Goal: Task Accomplishment & Management: Complete application form

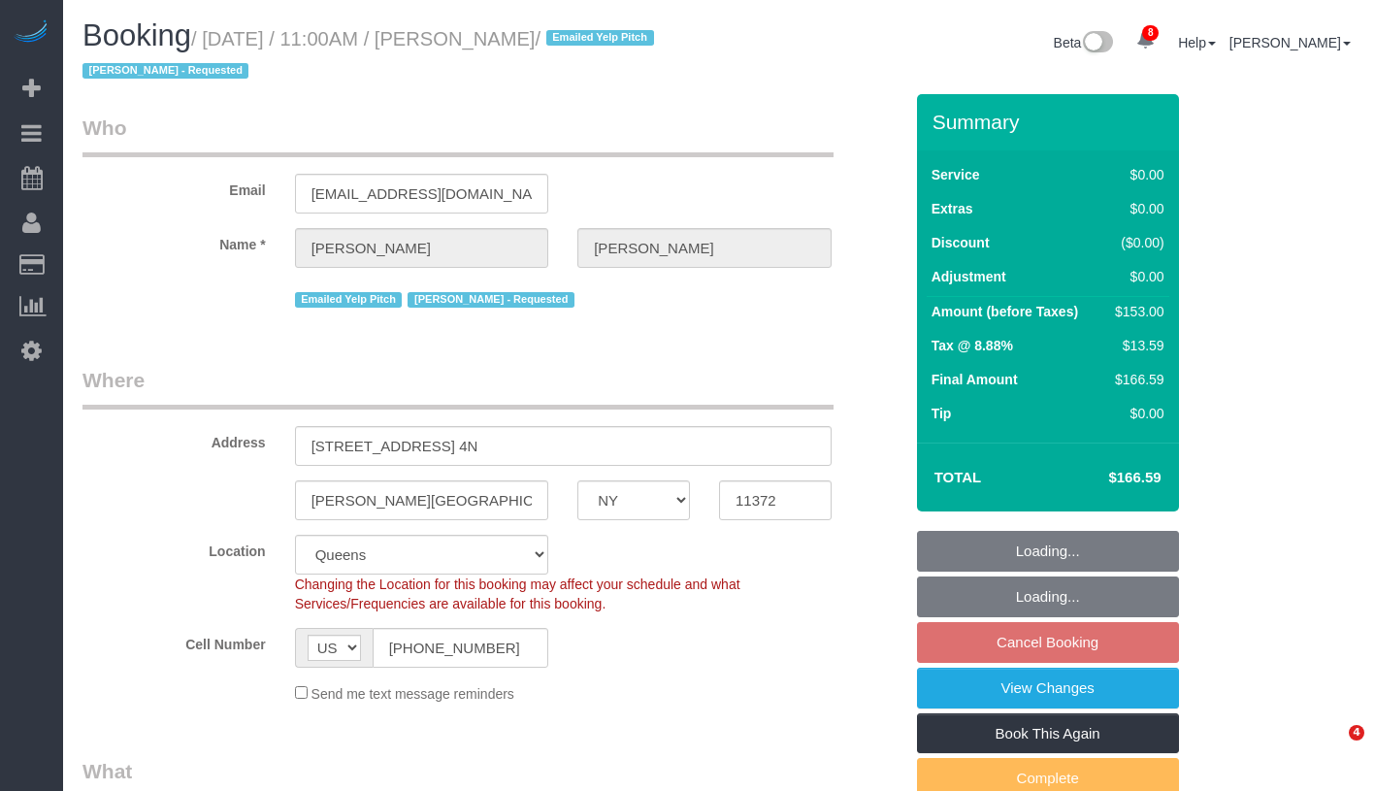
select select "NY"
select select "number:89"
select select "number:90"
select select "number:15"
select select "number:5"
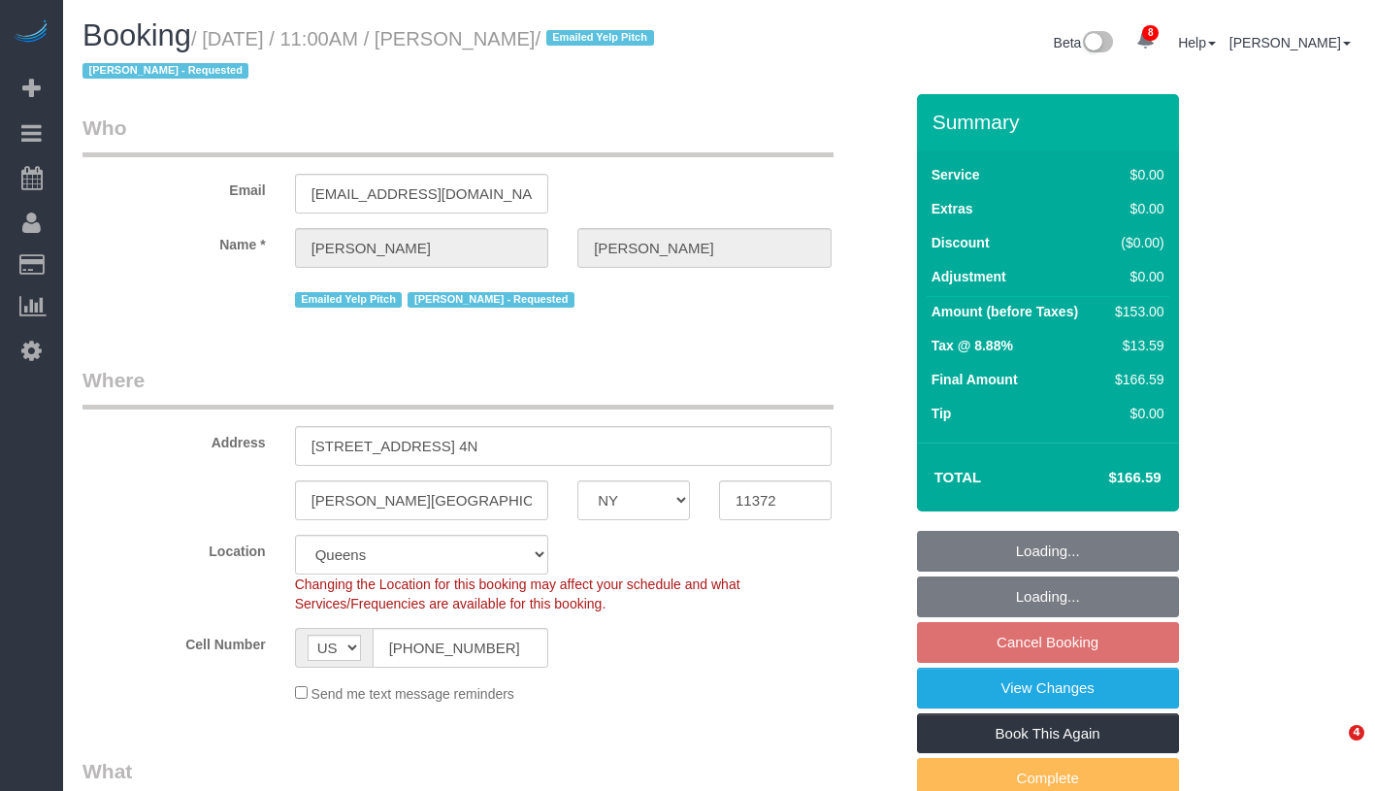
select select "object:958"
select select "2"
select select "spot4"
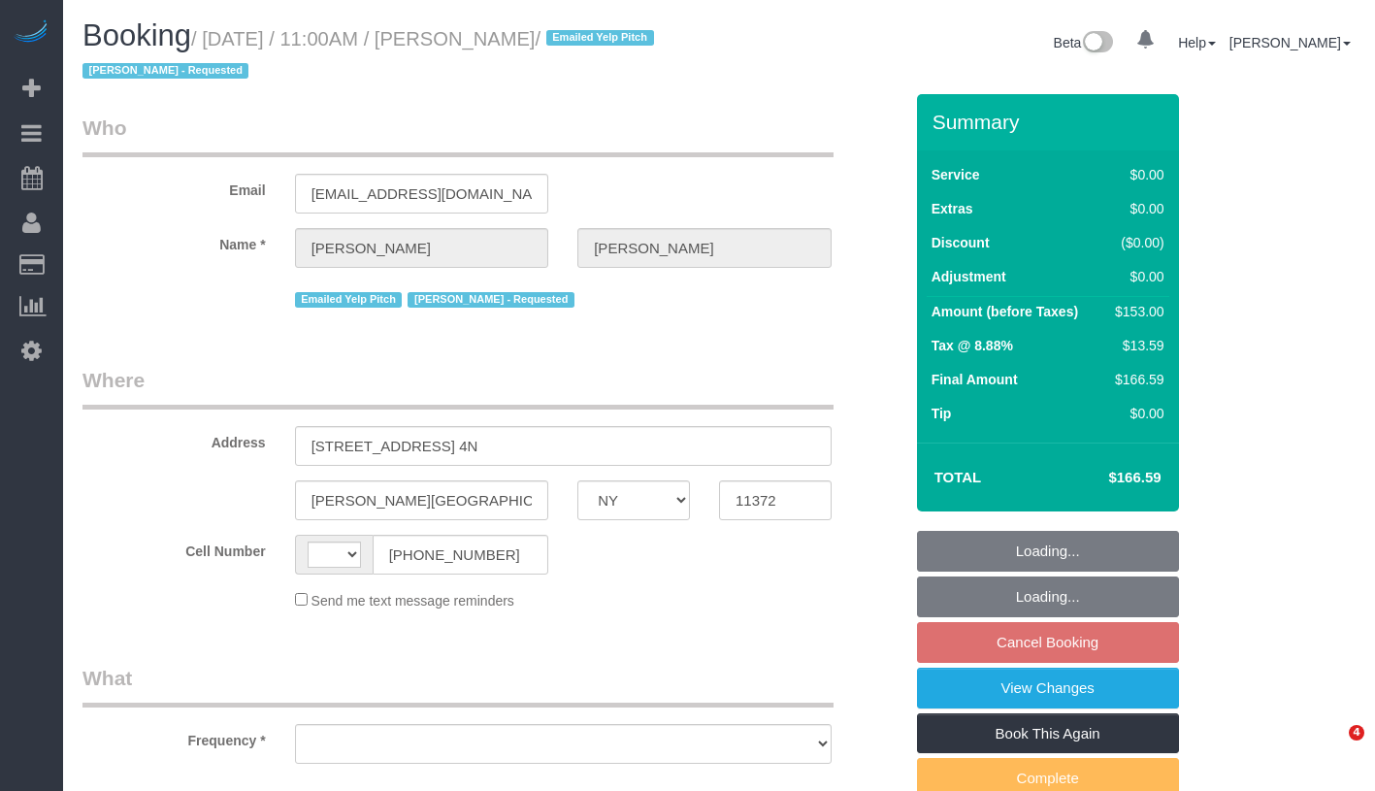
select select "NY"
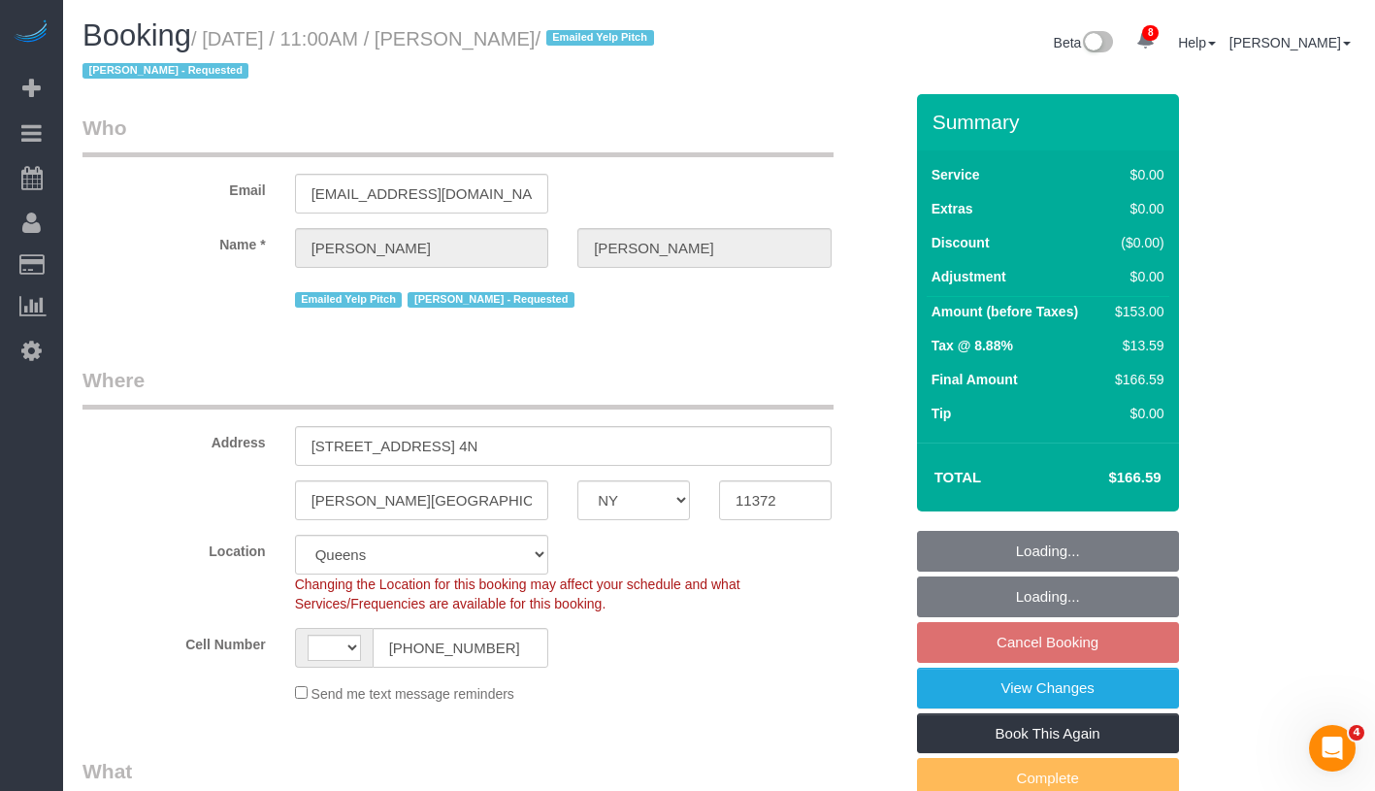
scroll to position [551, 0]
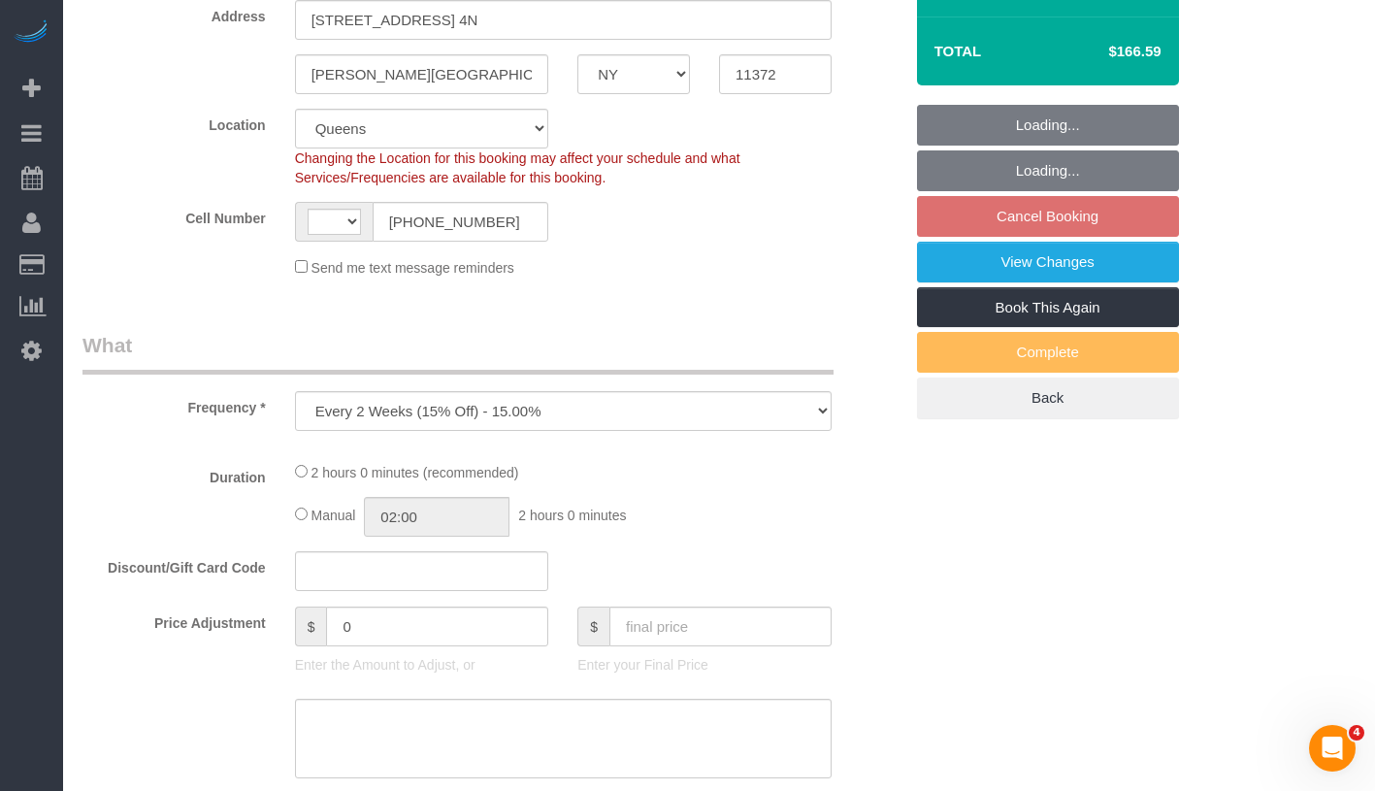
select select "object:562"
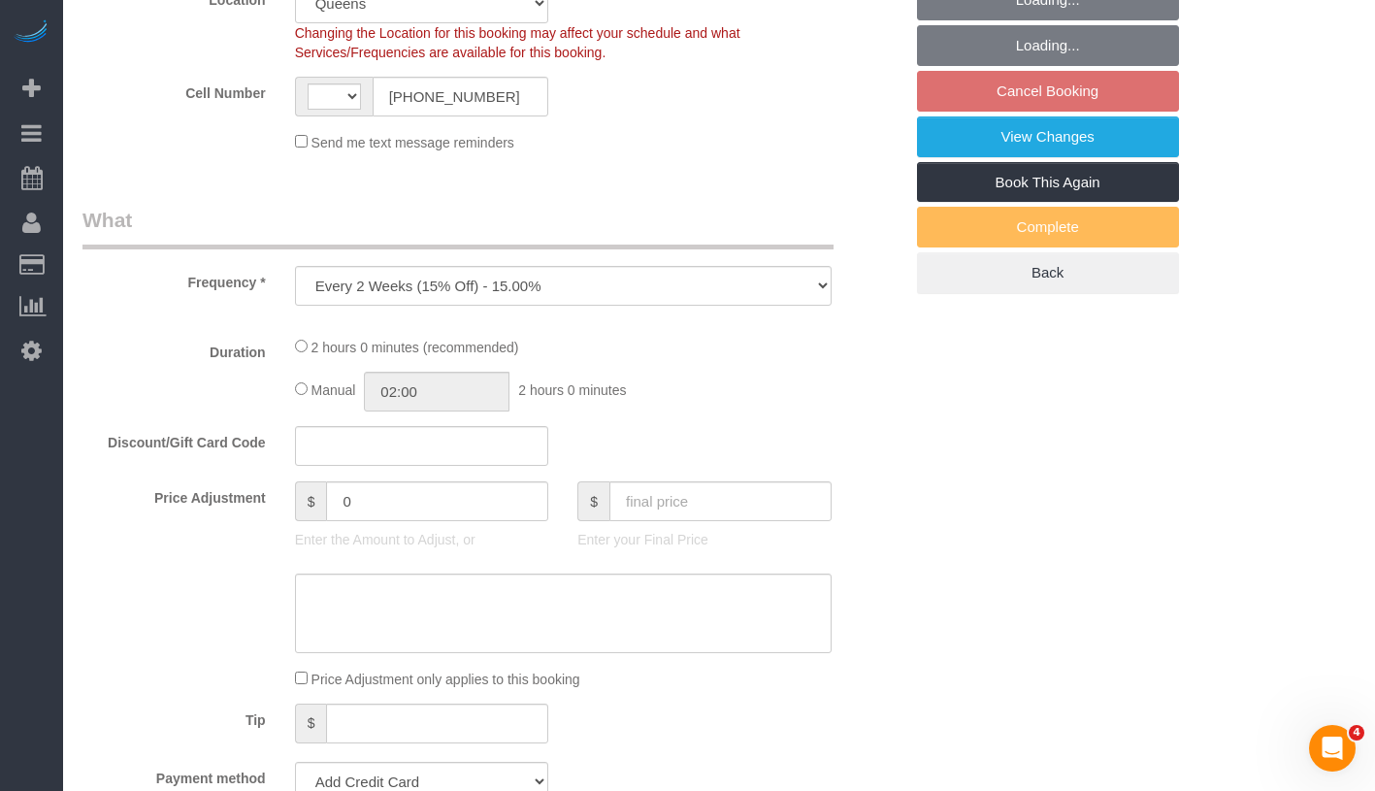
select select "string:stripe-pm_1JDWDm4VGloSiKo7oIyGWjZ6"
select select "2"
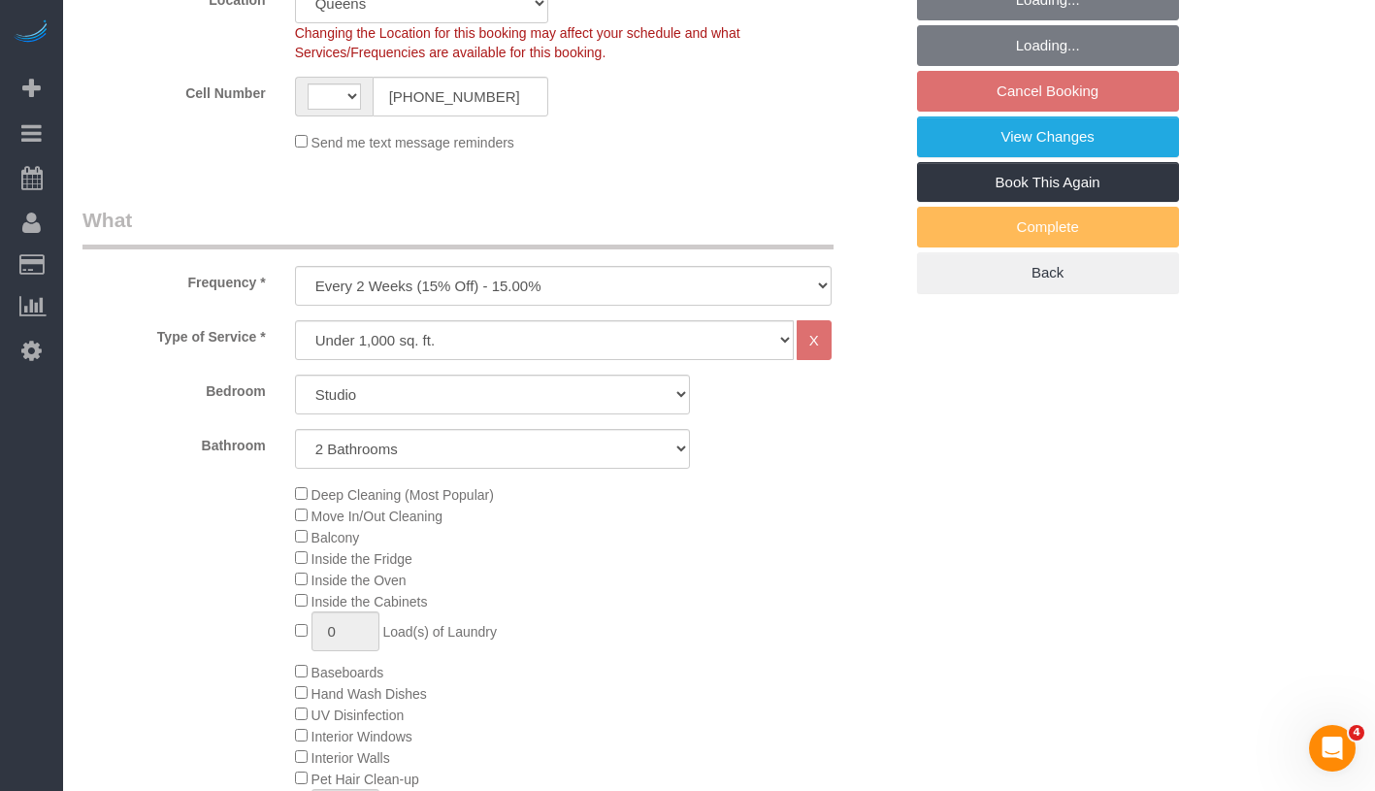
select select "string:[GEOGRAPHIC_DATA]"
select select "spot4"
select select "number:89"
select select "number:90"
select select "number:15"
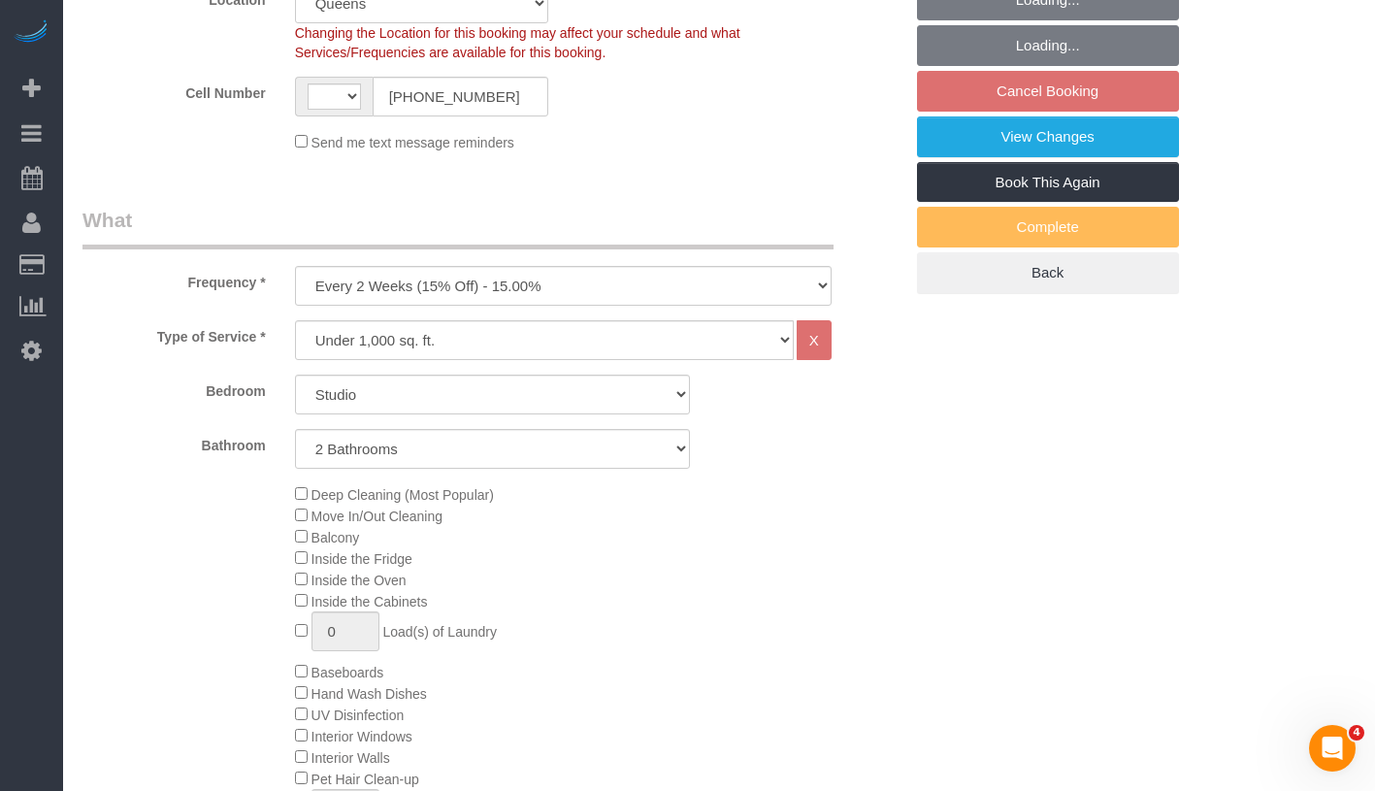
select select "number:5"
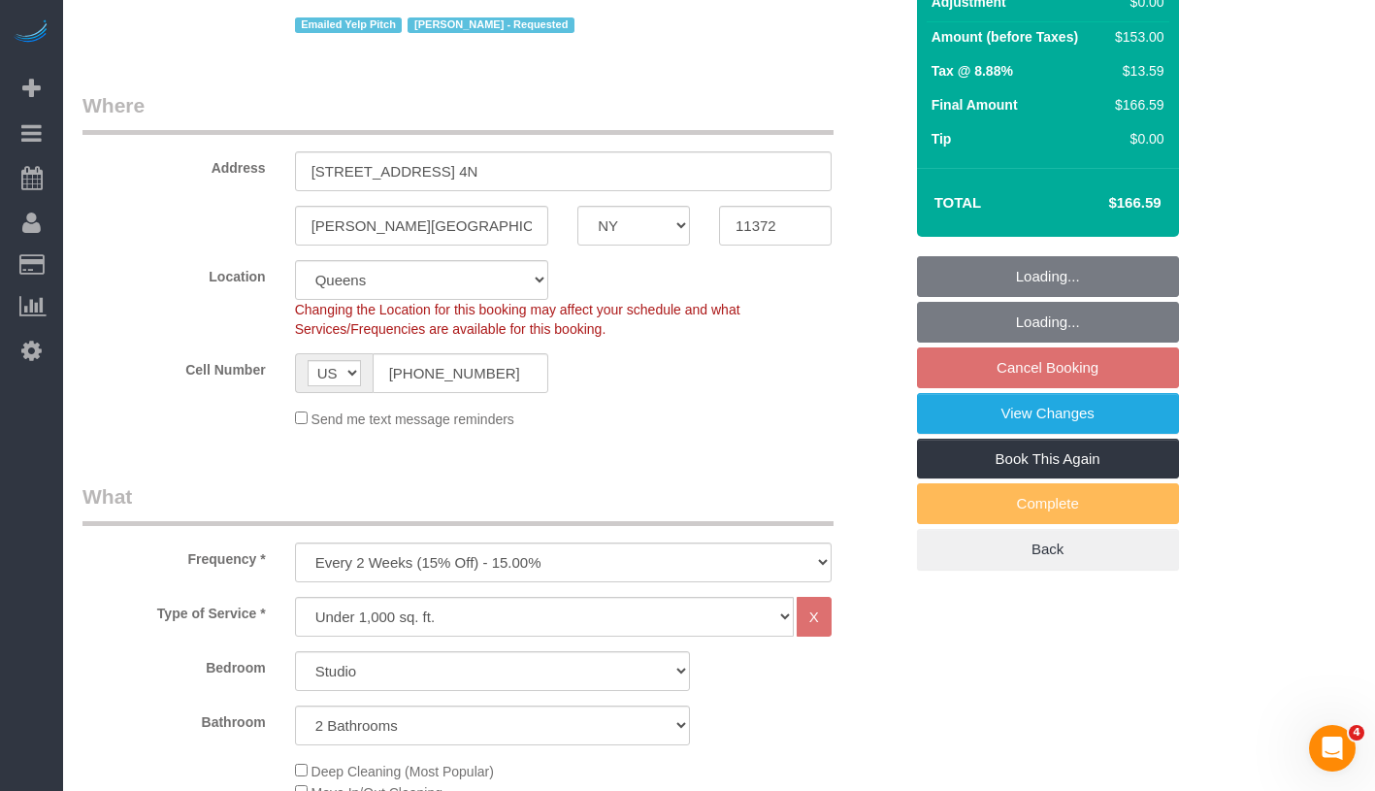
scroll to position [0, 0]
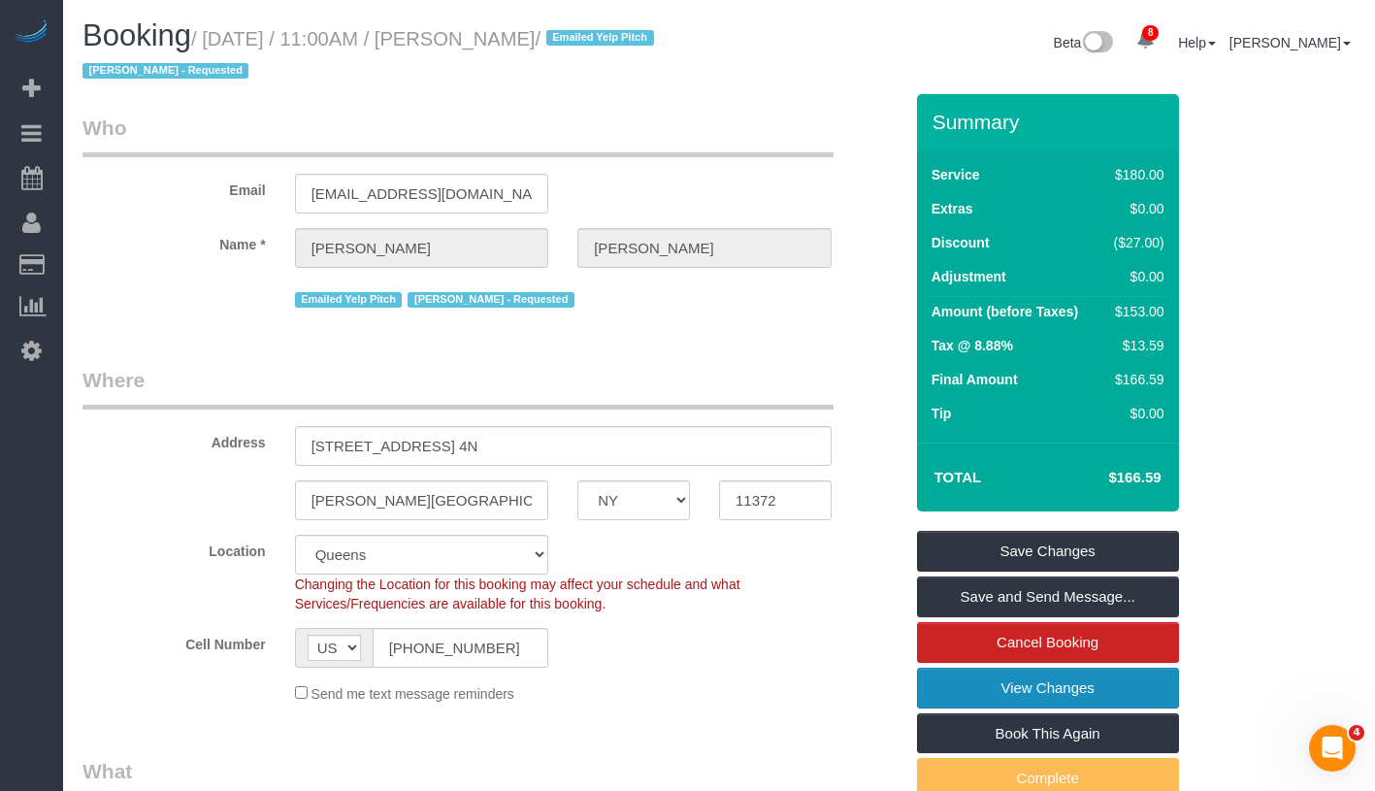
click at [1110, 685] on link "View Changes" at bounding box center [1048, 687] width 262 height 41
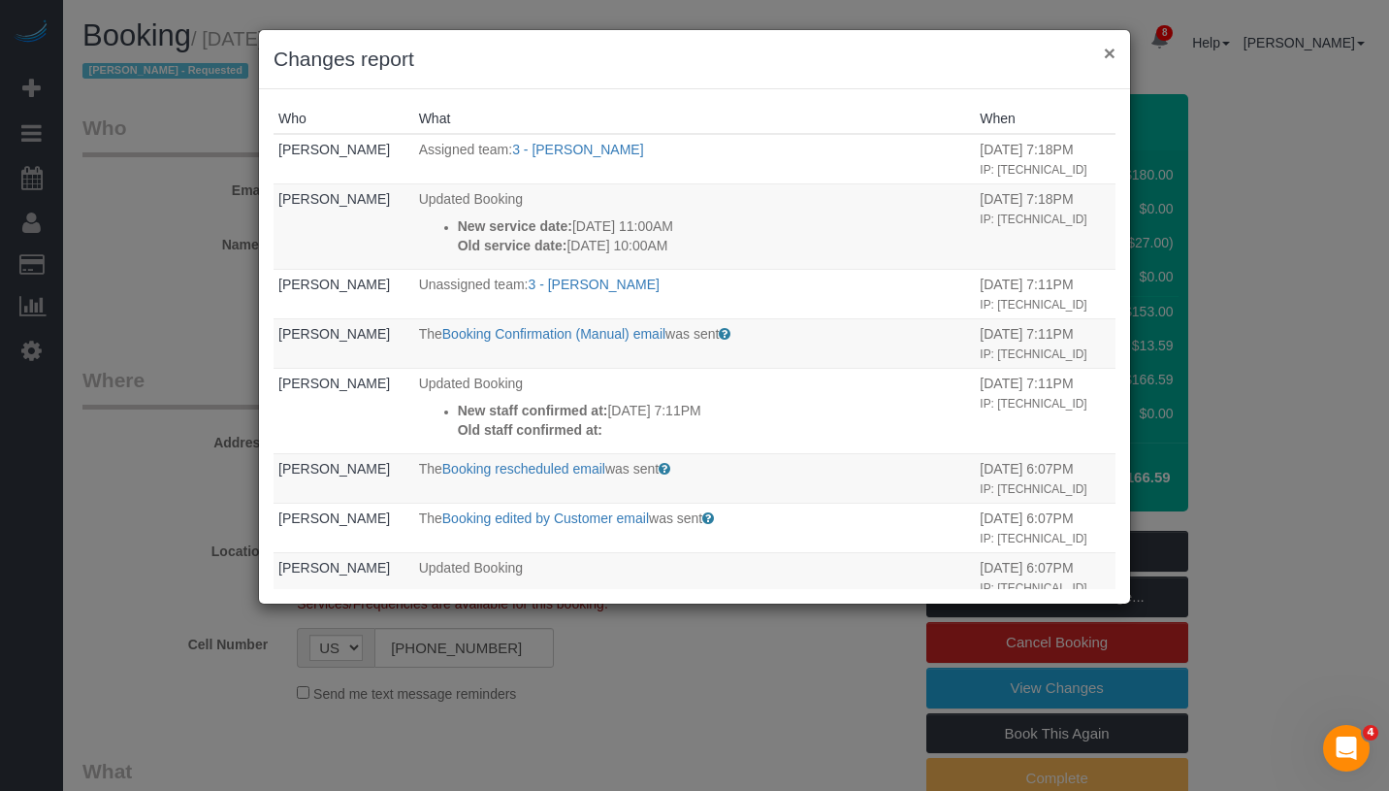
click at [1111, 48] on button "×" at bounding box center [1110, 53] width 12 height 20
